Goal: Task Accomplishment & Management: Manage account settings

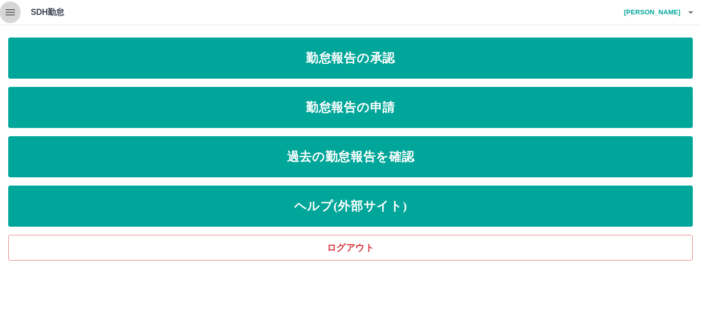
click at [7, 11] on icon "button" at bounding box center [10, 12] width 12 height 12
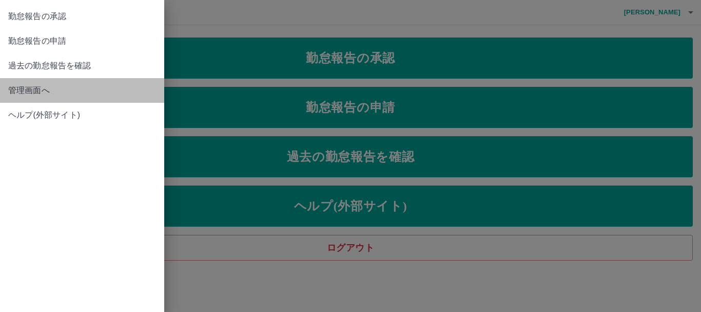
click at [30, 87] on span "管理画面へ" at bounding box center [82, 90] width 148 height 12
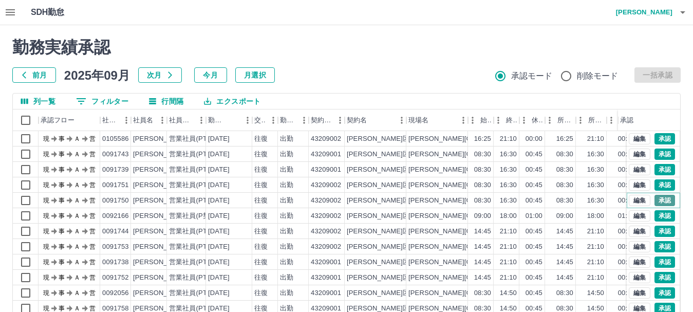
click at [654, 199] on button "承認" at bounding box center [664, 200] width 21 height 11
click at [659, 216] on button "承認" at bounding box center [664, 215] width 21 height 11
click at [659, 231] on button "承認" at bounding box center [664, 230] width 21 height 11
click at [656, 244] on button "承認" at bounding box center [664, 246] width 21 height 11
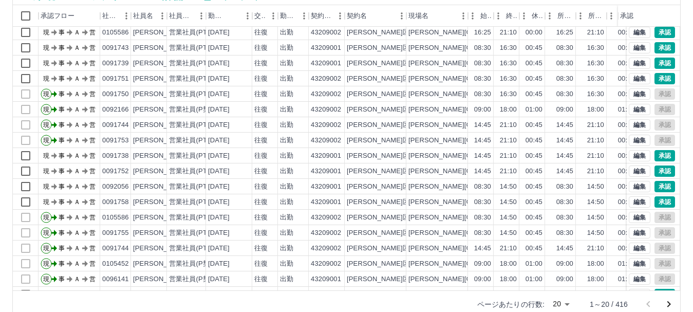
scroll to position [122, 0]
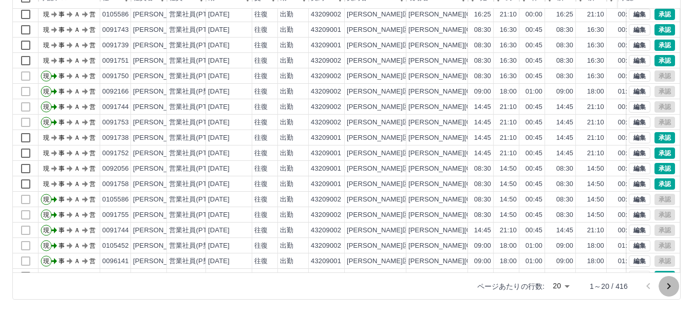
click at [669, 285] on icon "次のページへ" at bounding box center [669, 286] width 4 height 6
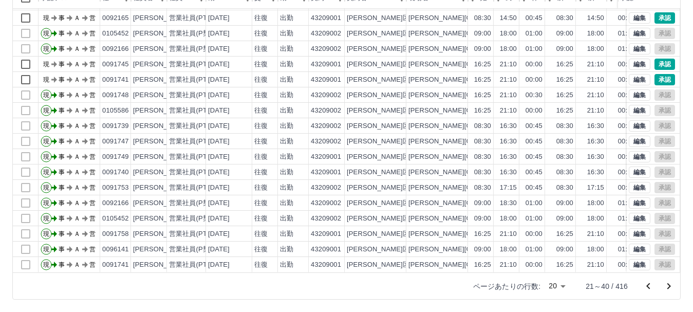
click at [668, 286] on icon "次のページへ" at bounding box center [668, 286] width 12 height 12
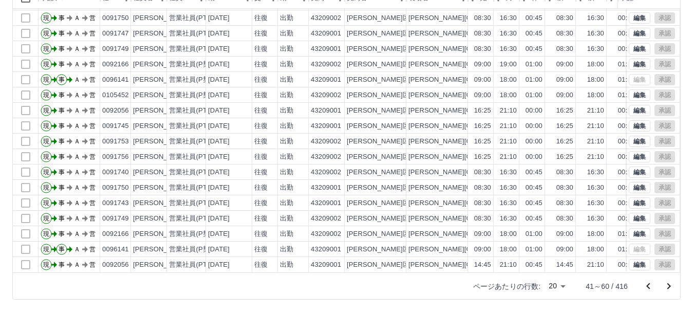
scroll to position [53, 0]
click at [671, 283] on icon "次のページへ" at bounding box center [668, 286] width 12 height 12
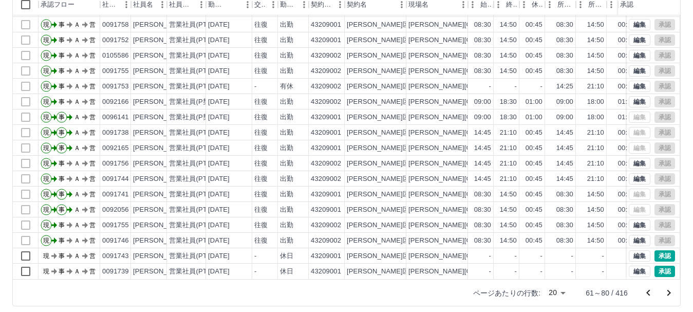
scroll to position [122, 0]
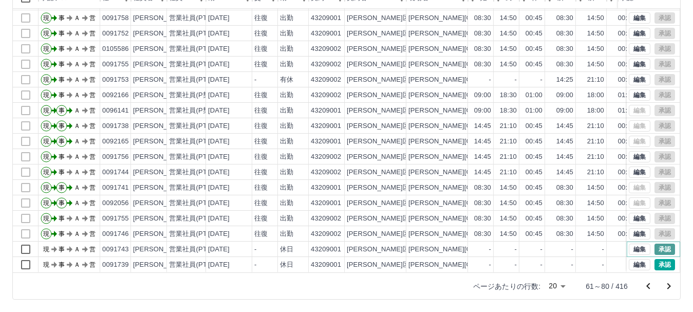
click at [657, 243] on button "承認" at bounding box center [664, 248] width 21 height 11
click at [658, 259] on button "承認" at bounding box center [664, 264] width 21 height 11
click at [670, 286] on icon "次のページへ" at bounding box center [669, 286] width 4 height 6
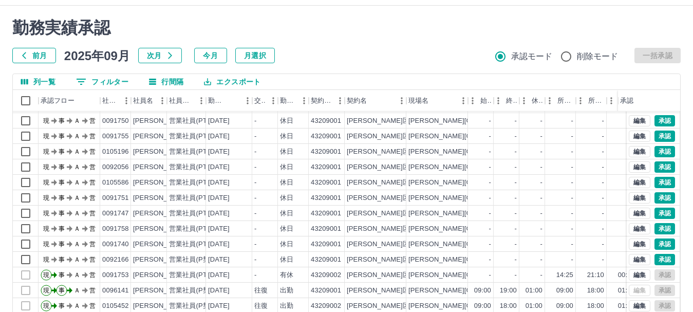
scroll to position [53, 0]
